Goal: Check status: Check status

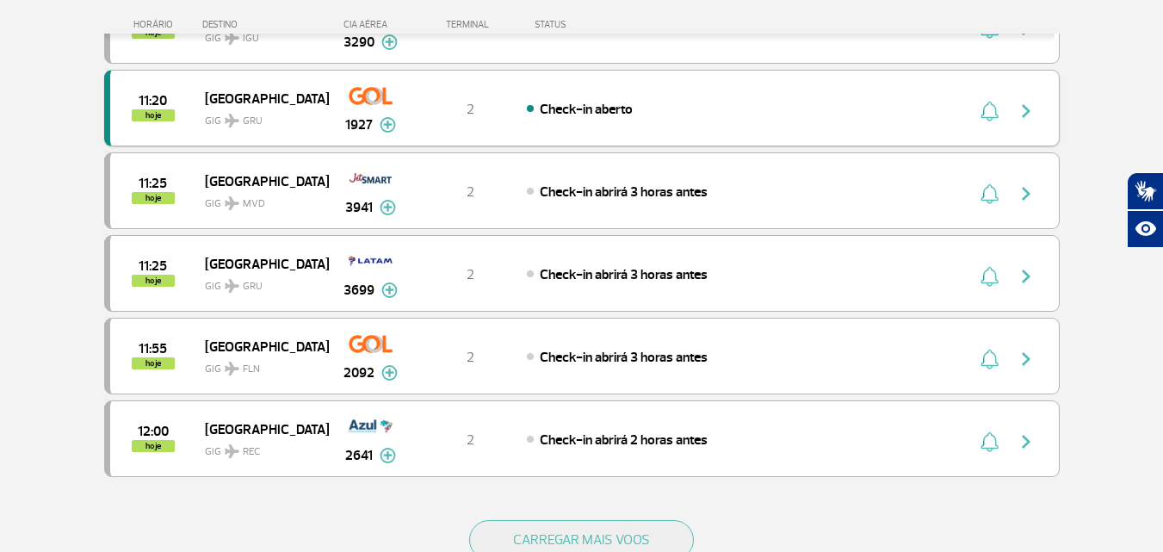
scroll to position [1550, 0]
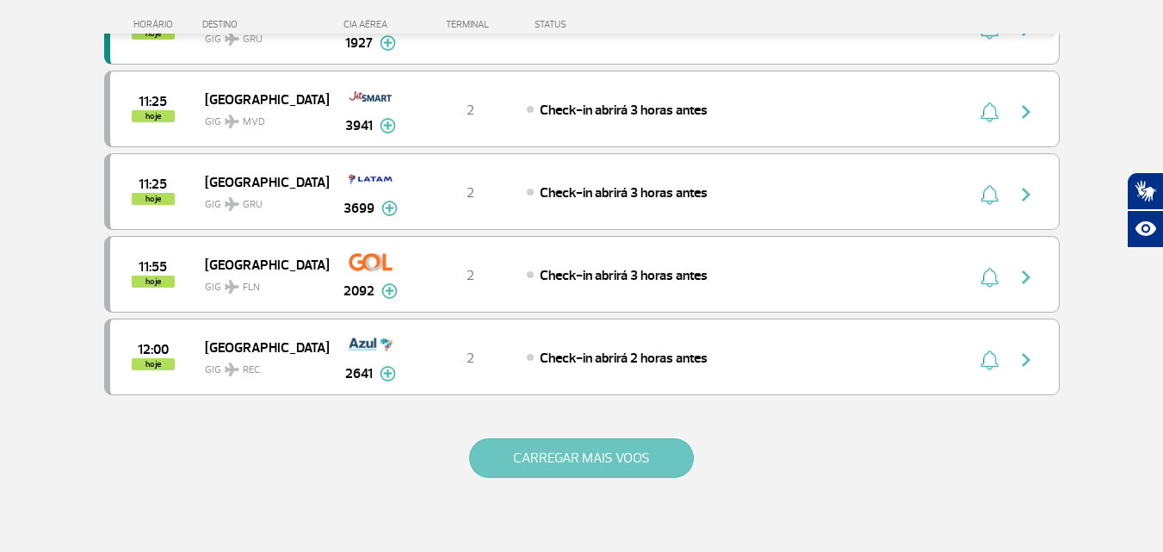
click at [623, 455] on button "CARREGAR MAIS VOOS" at bounding box center [581, 458] width 225 height 40
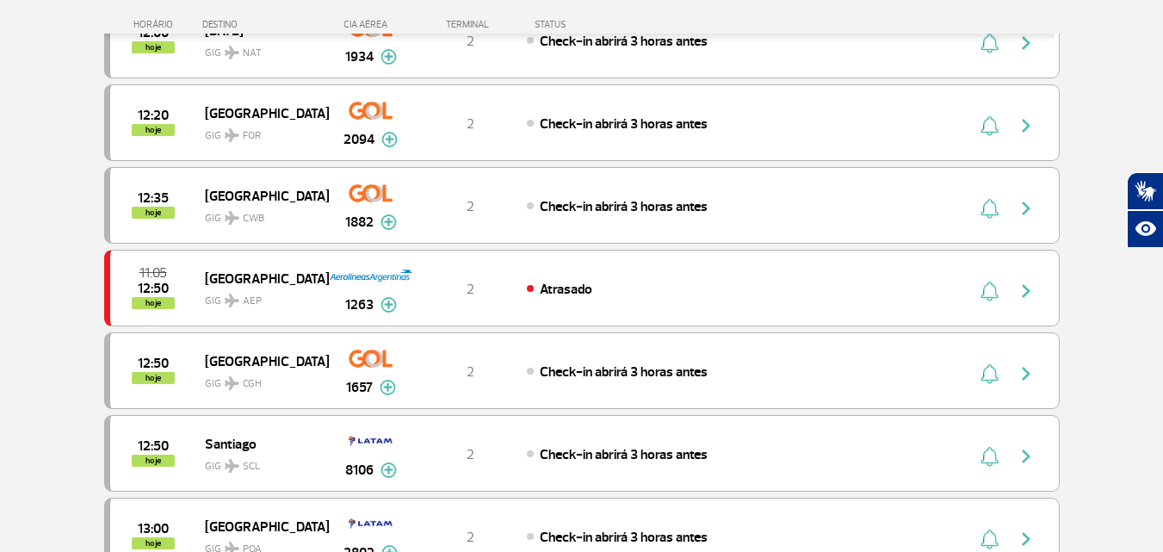
scroll to position [1980, 0]
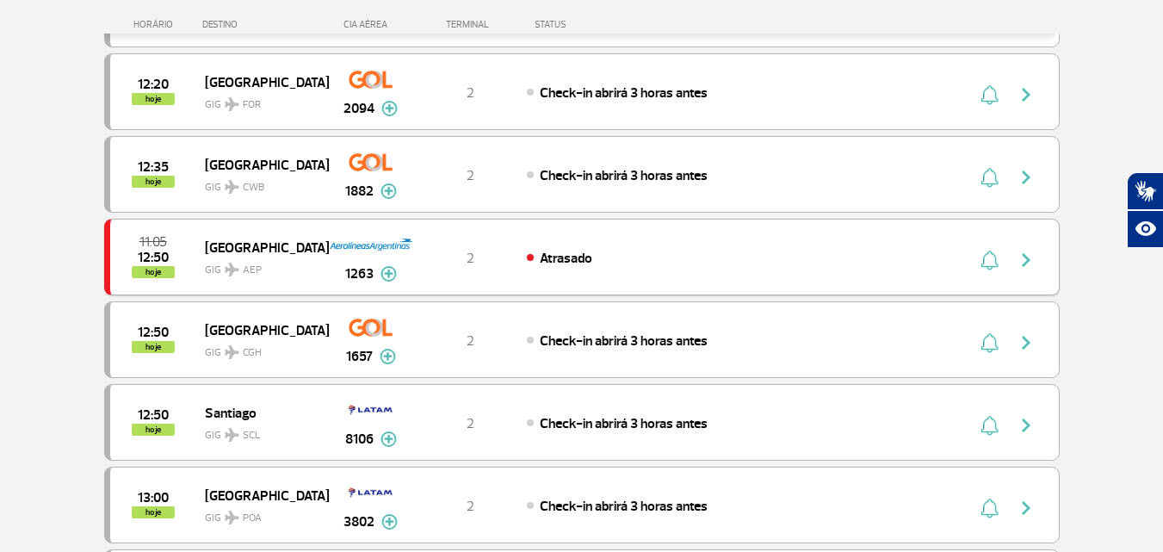
click at [1026, 262] on img "button" at bounding box center [1026, 260] width 21 height 21
click at [1025, 264] on img "button" at bounding box center [1026, 260] width 21 height 21
click at [568, 265] on span "Atrasado" at bounding box center [566, 258] width 53 height 17
click at [1025, 252] on img "button" at bounding box center [1026, 260] width 21 height 21
click at [966, 250] on div at bounding box center [1011, 257] width 95 height 24
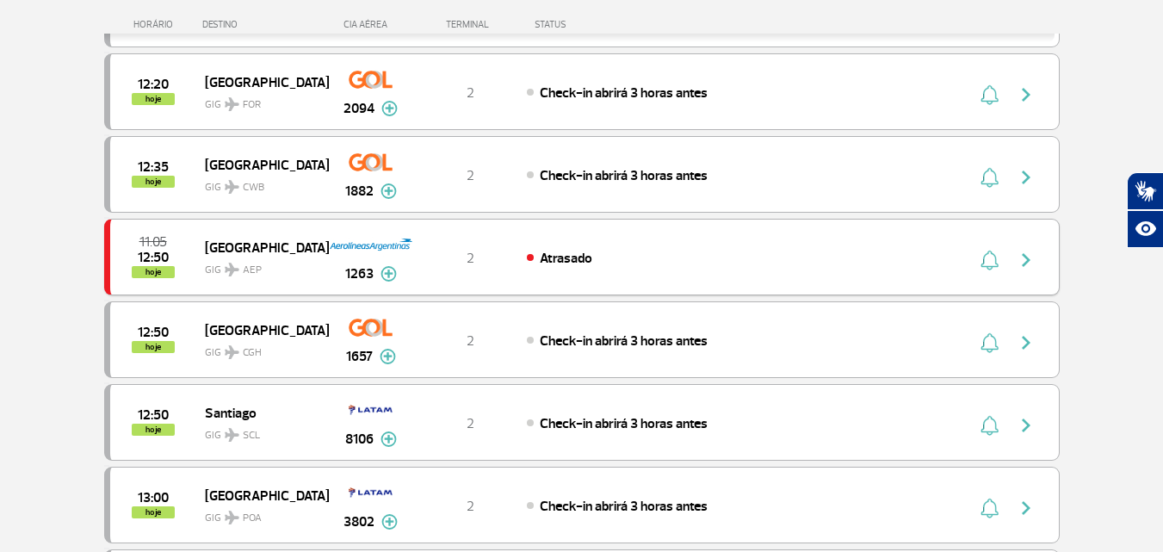
click at [966, 249] on div at bounding box center [1011, 257] width 95 height 24
click at [667, 244] on div "11:05 12:50 hoje [GEOGRAPHIC_DATA] GIG AEP 1263 2 Atrasado Parcerias: GOL Trans…" at bounding box center [582, 257] width 956 height 77
click at [274, 269] on span "GIG AEP" at bounding box center [260, 265] width 110 height 25
click at [233, 245] on span "[GEOGRAPHIC_DATA]" at bounding box center [260, 247] width 110 height 22
click at [233, 244] on span "[GEOGRAPHIC_DATA]" at bounding box center [260, 247] width 110 height 22
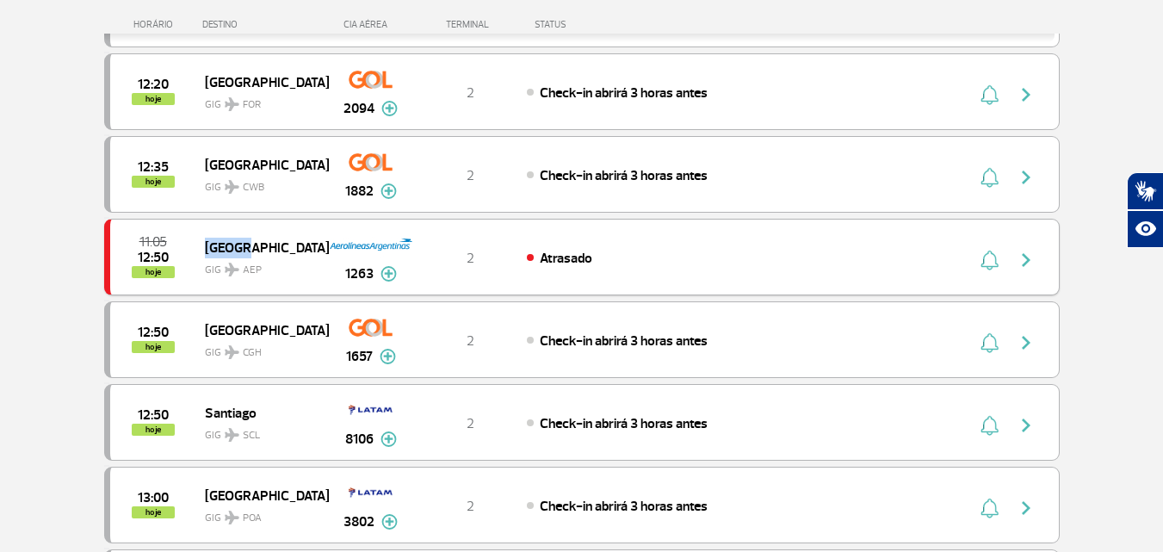
click at [1030, 254] on img "button" at bounding box center [1026, 260] width 21 height 21
click at [1025, 261] on img "button" at bounding box center [1026, 260] width 21 height 21
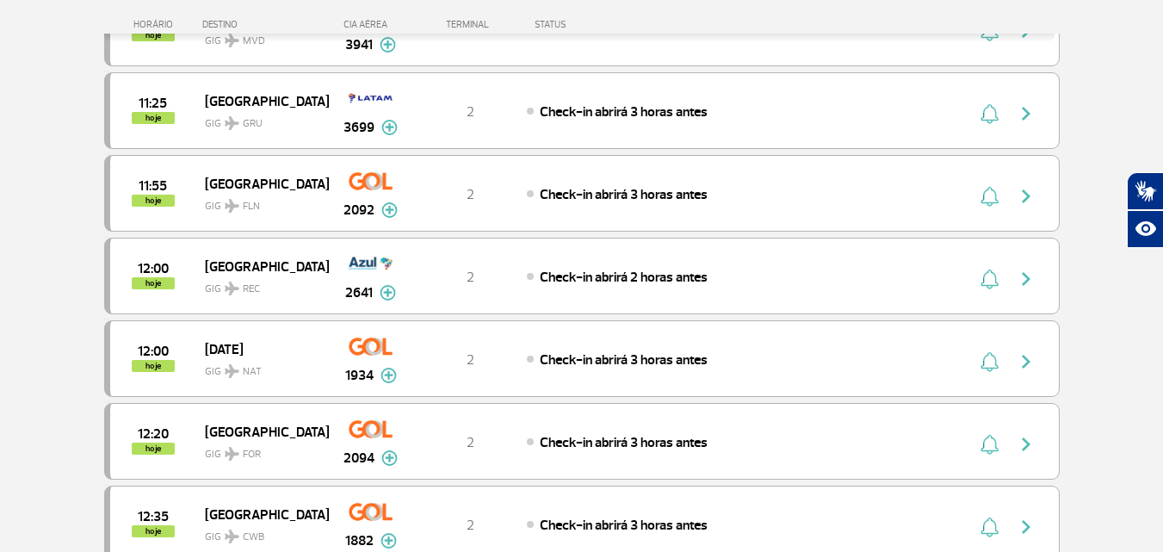
scroll to position [1378, 0]
